Goal: Transaction & Acquisition: Obtain resource

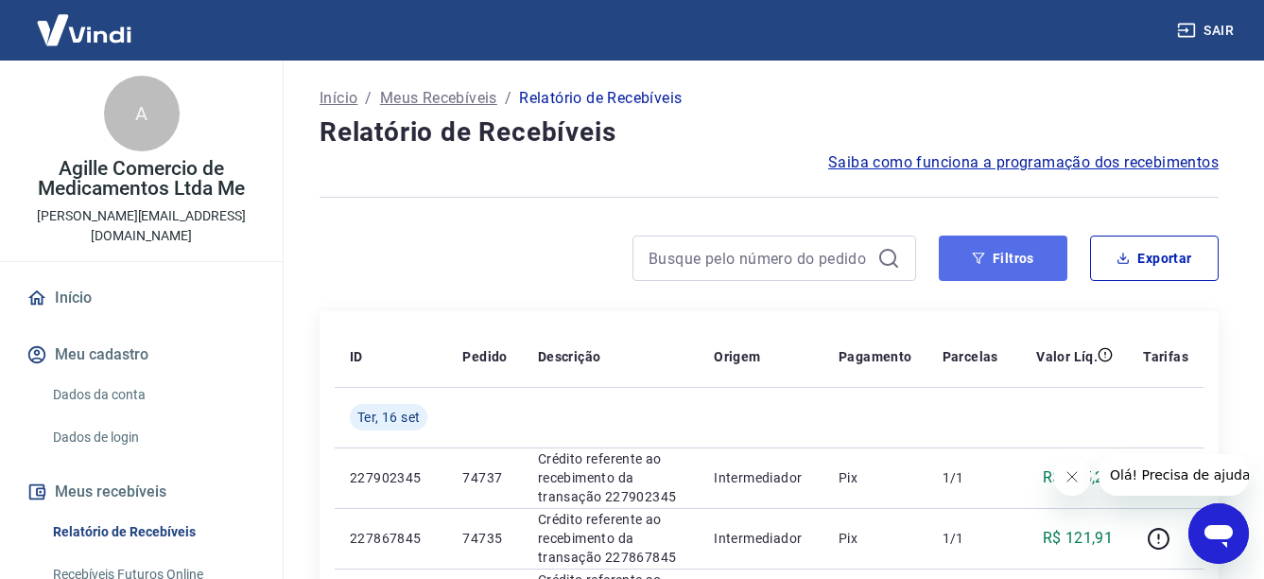
click at [993, 247] on button "Filtros" at bounding box center [1003, 257] width 129 height 45
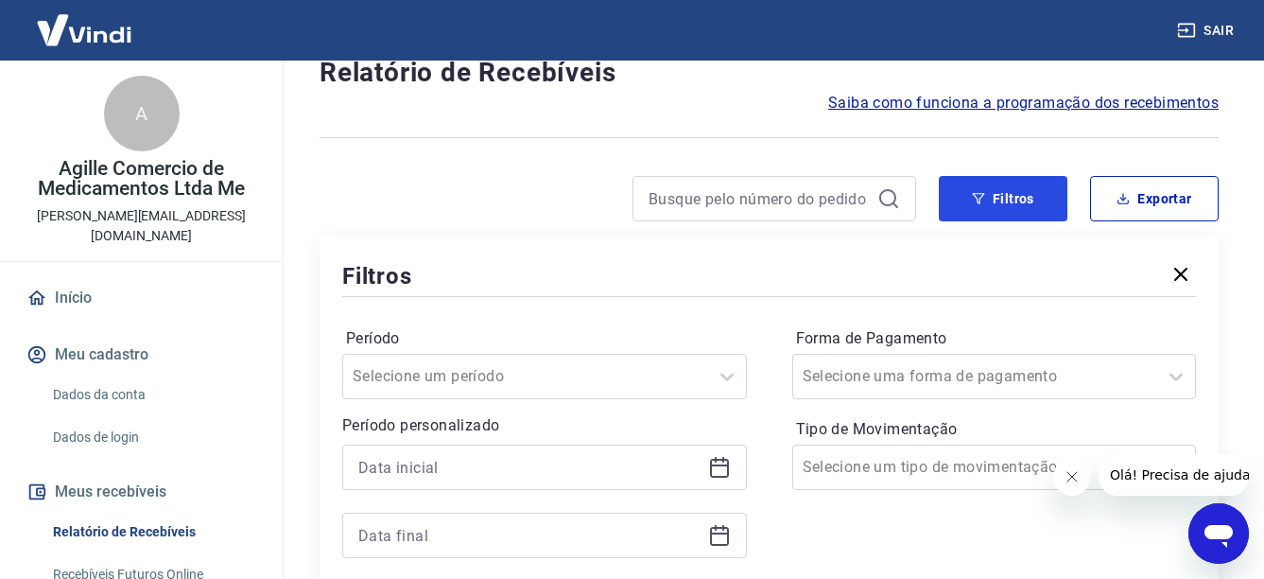
scroll to position [284, 0]
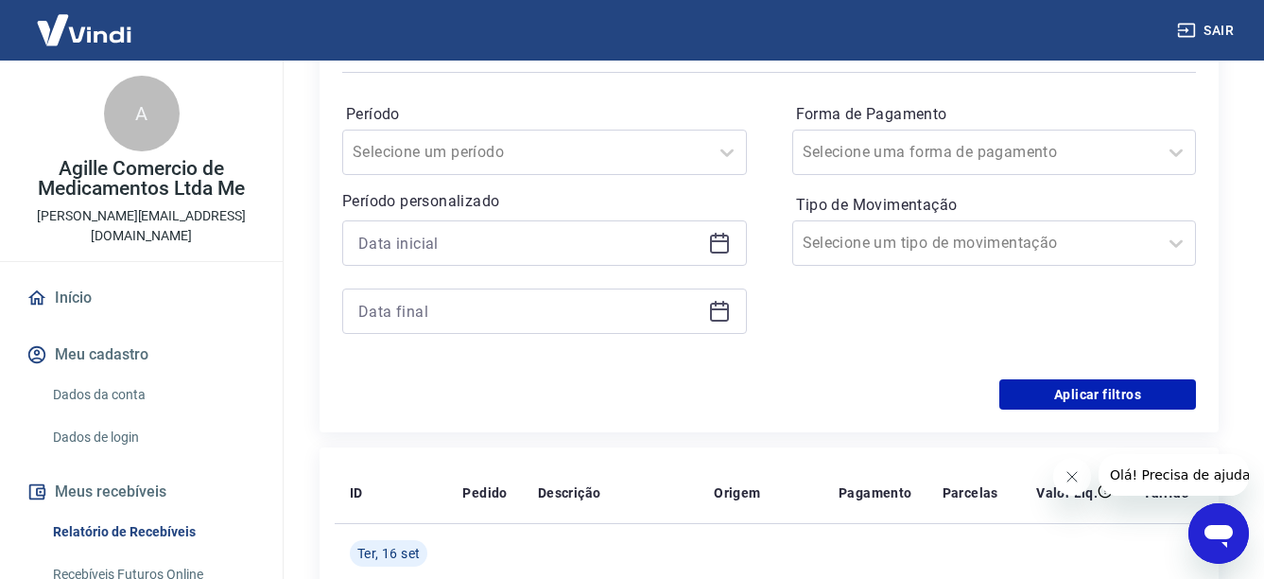
click at [710, 245] on icon at bounding box center [719, 244] width 19 height 19
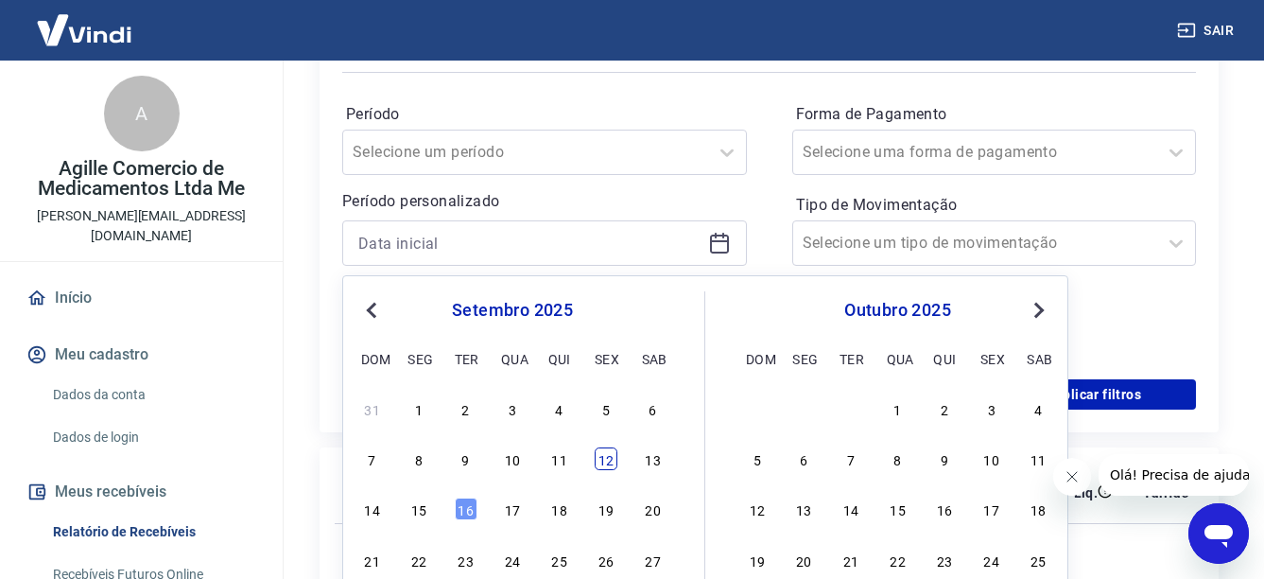
click at [596, 462] on div "12" at bounding box center [606, 458] width 23 height 23
type input "[DATE]"
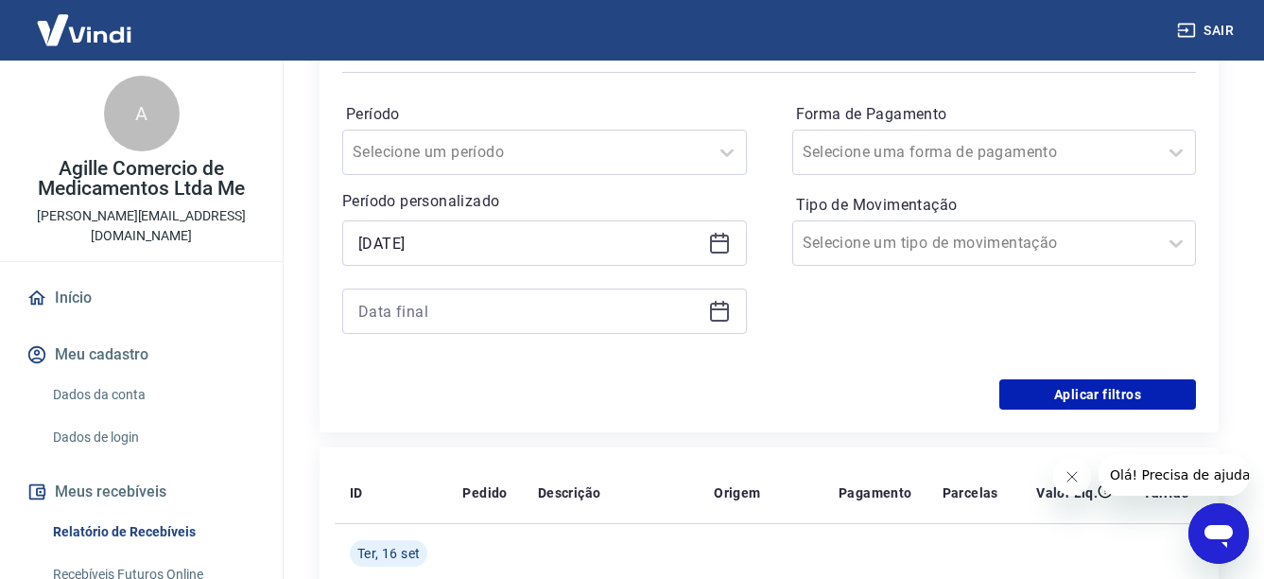
click at [719, 310] on icon at bounding box center [719, 309] width 19 height 2
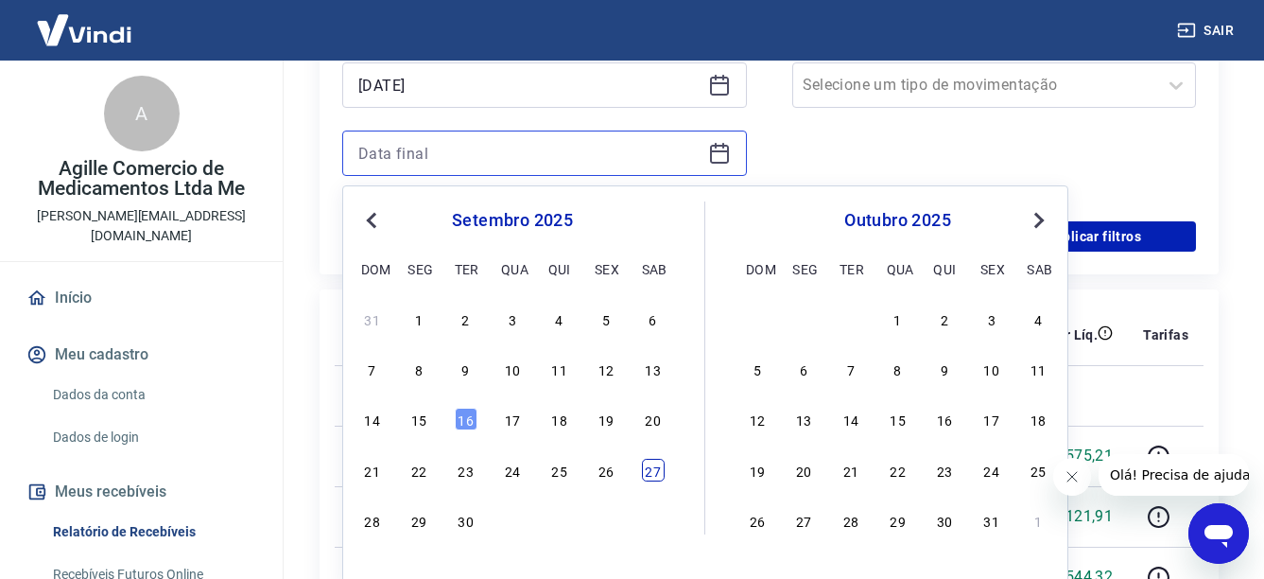
scroll to position [473, 0]
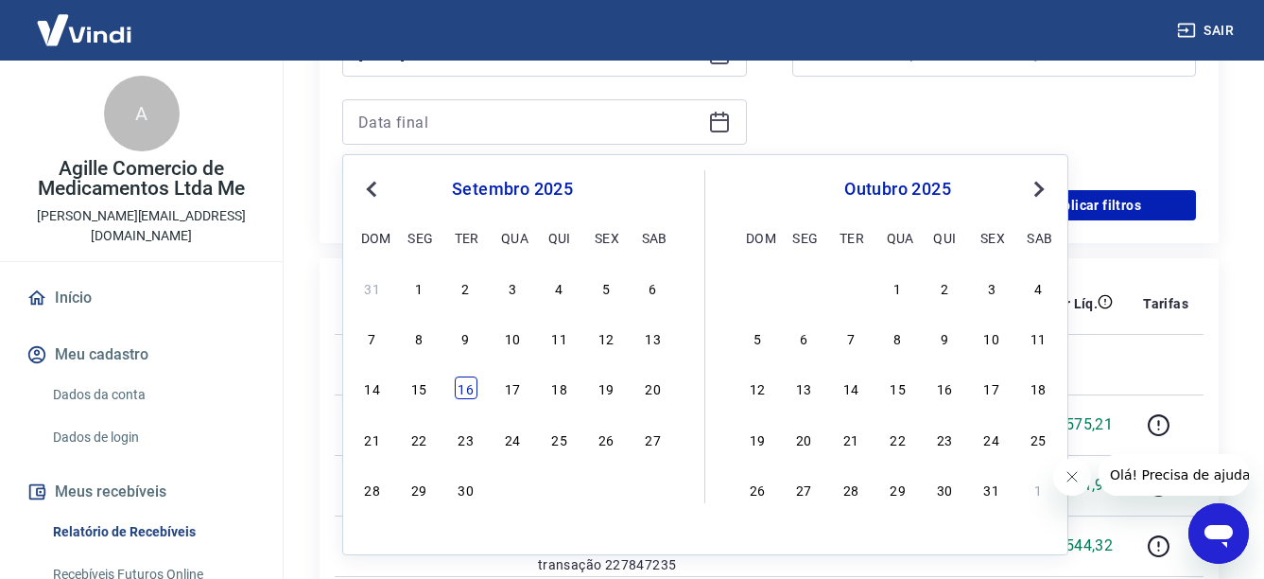
click at [468, 390] on div "16" at bounding box center [466, 387] width 23 height 23
type input "[DATE]"
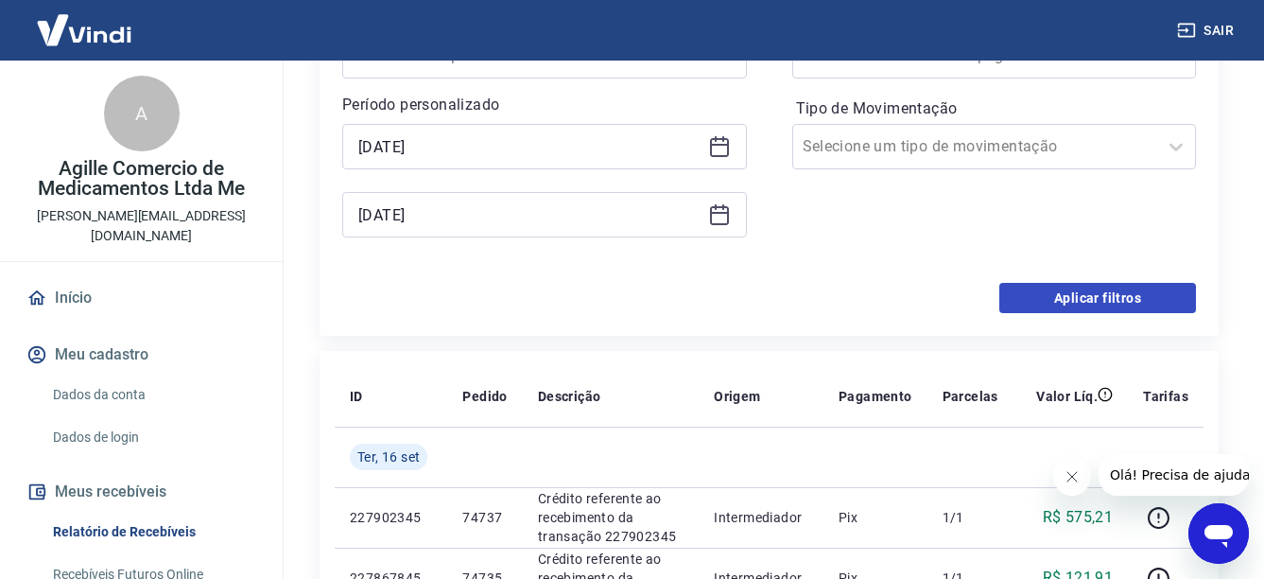
scroll to position [378, 0]
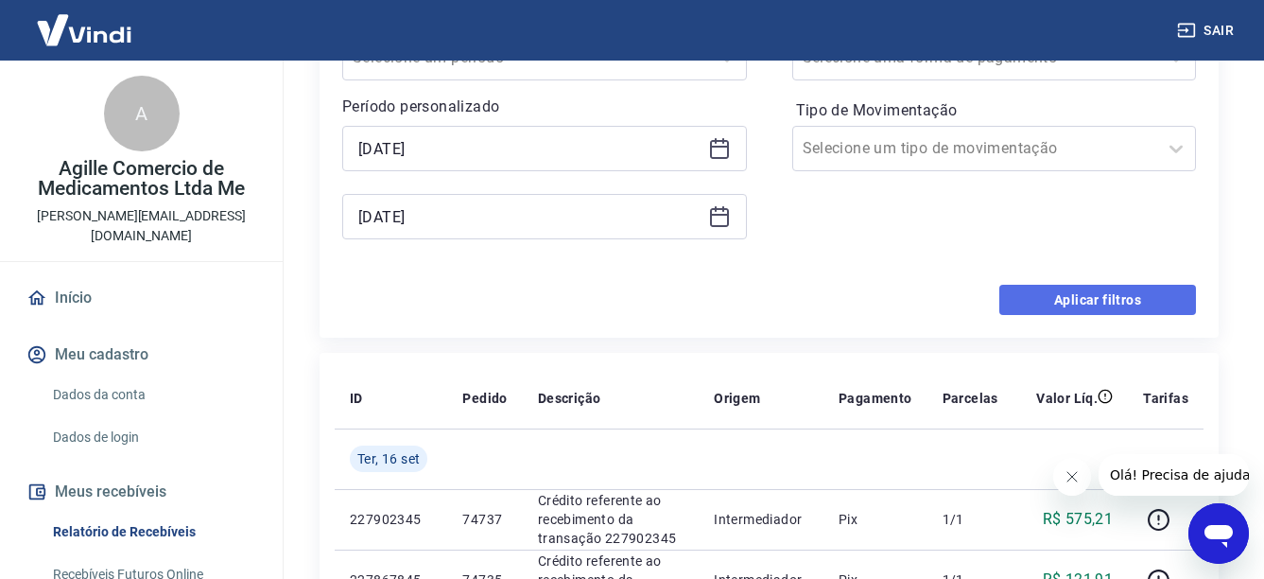
click at [1043, 301] on button "Aplicar filtros" at bounding box center [1098, 300] width 197 height 30
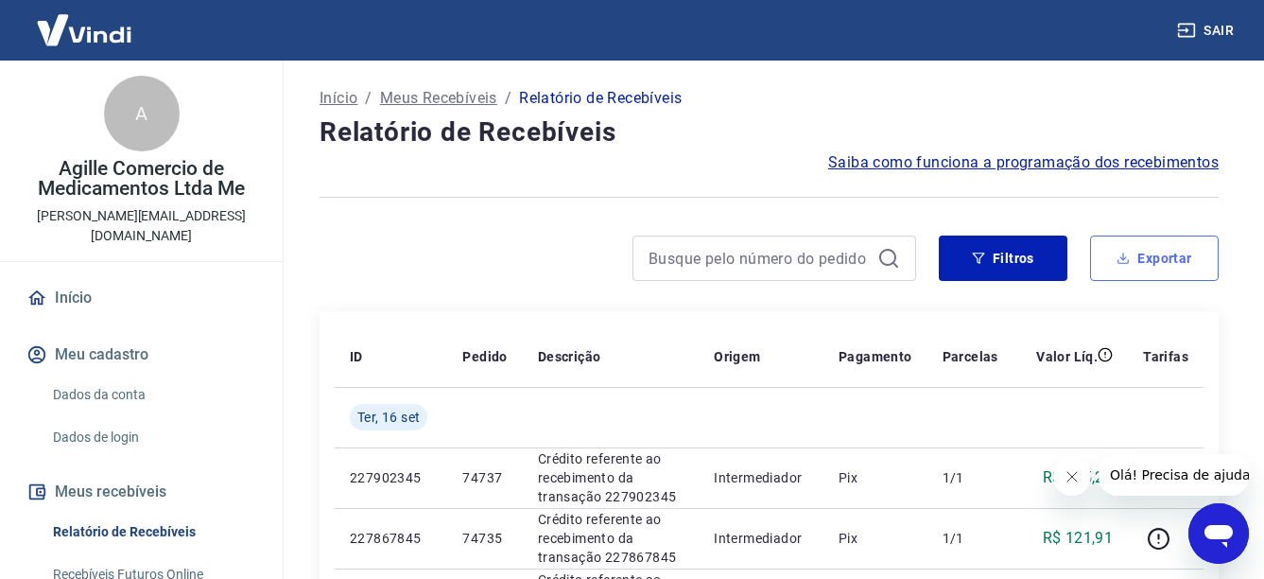
click at [1170, 259] on button "Exportar" at bounding box center [1154, 257] width 129 height 45
type input "[DATE]"
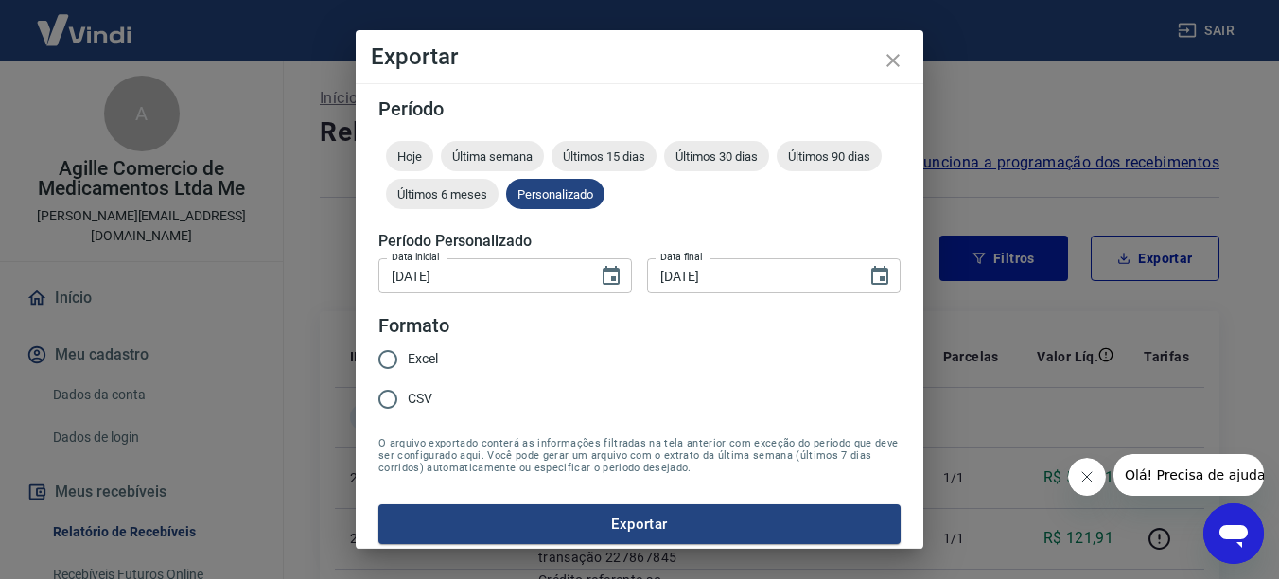
click at [393, 356] on input "Excel" at bounding box center [388, 360] width 40 height 40
radio input "true"
click at [622, 524] on button "Exportar" at bounding box center [639, 524] width 522 height 40
